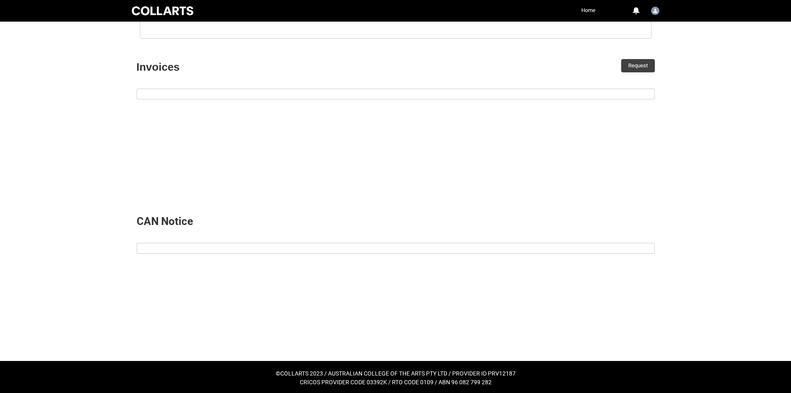
scroll to position [229, 0]
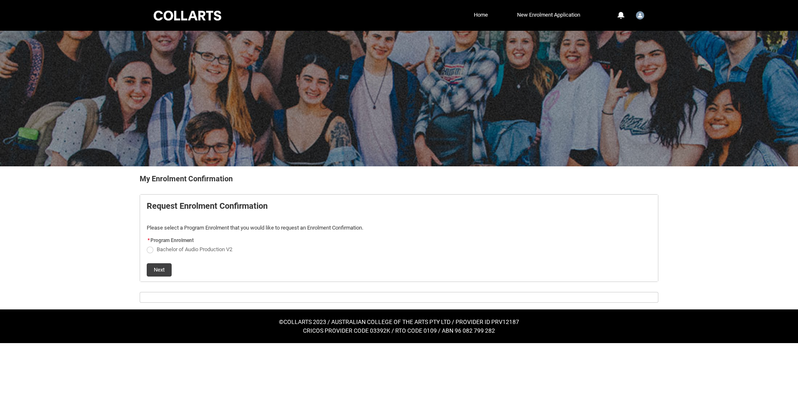
click at [152, 249] on span "REDU_Generate_Enrolment_Confirmation flow" at bounding box center [150, 249] width 7 height 7
click at [147, 245] on input "Bachelor of Audio Production V2" at bounding box center [146, 244] width 0 height 0
radio input "true"
click at [162, 268] on button "Next" at bounding box center [159, 269] width 25 height 13
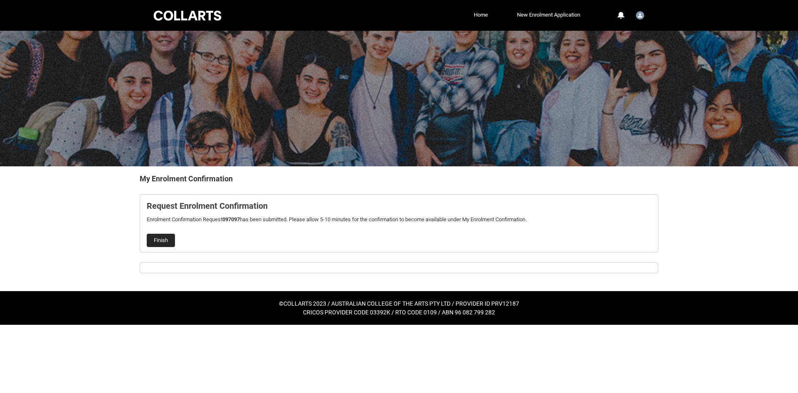
click at [171, 242] on button "Finish" at bounding box center [161, 239] width 28 height 13
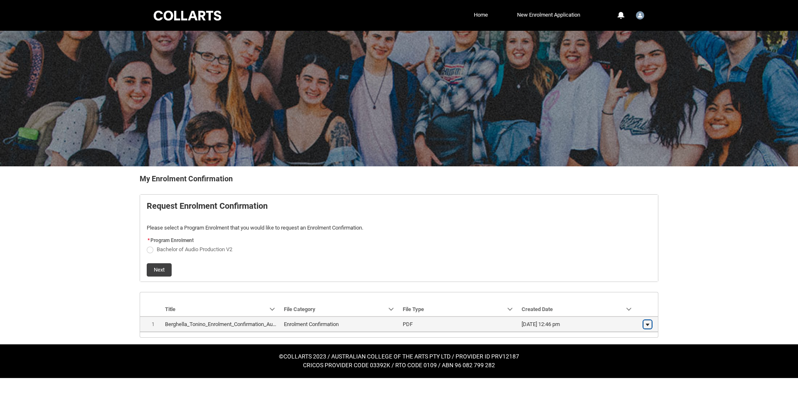
click at [649, 324] on lightning-primitive-icon "button" at bounding box center [647, 324] width 5 height 6
click at [629, 319] on span "Download" at bounding box center [628, 321] width 23 height 7
